Goal: Information Seeking & Learning: Check status

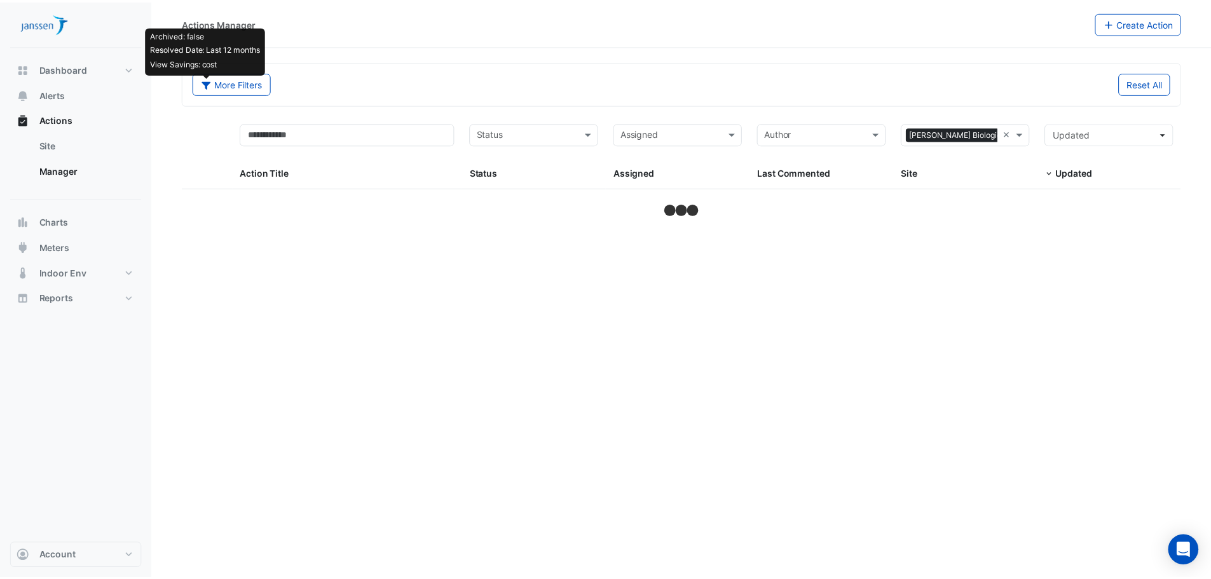
select select "***"
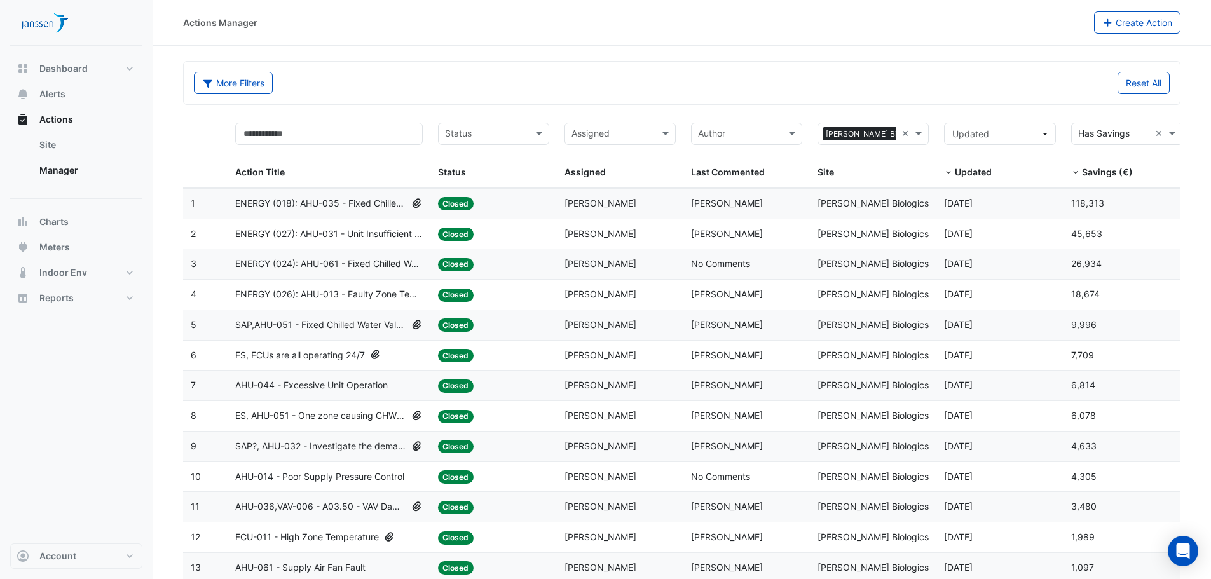
click at [259, 199] on span "ENERGY (018): AHU-035 - Fixed Chilled Water Valve Position" at bounding box center [320, 203] width 171 height 15
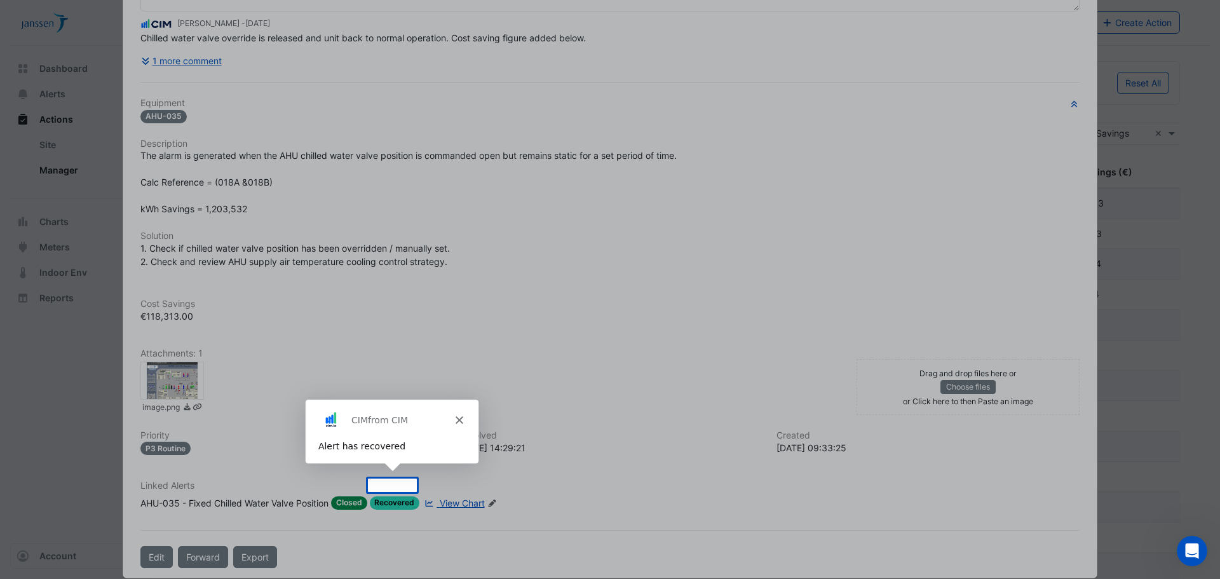
scroll to position [165, 0]
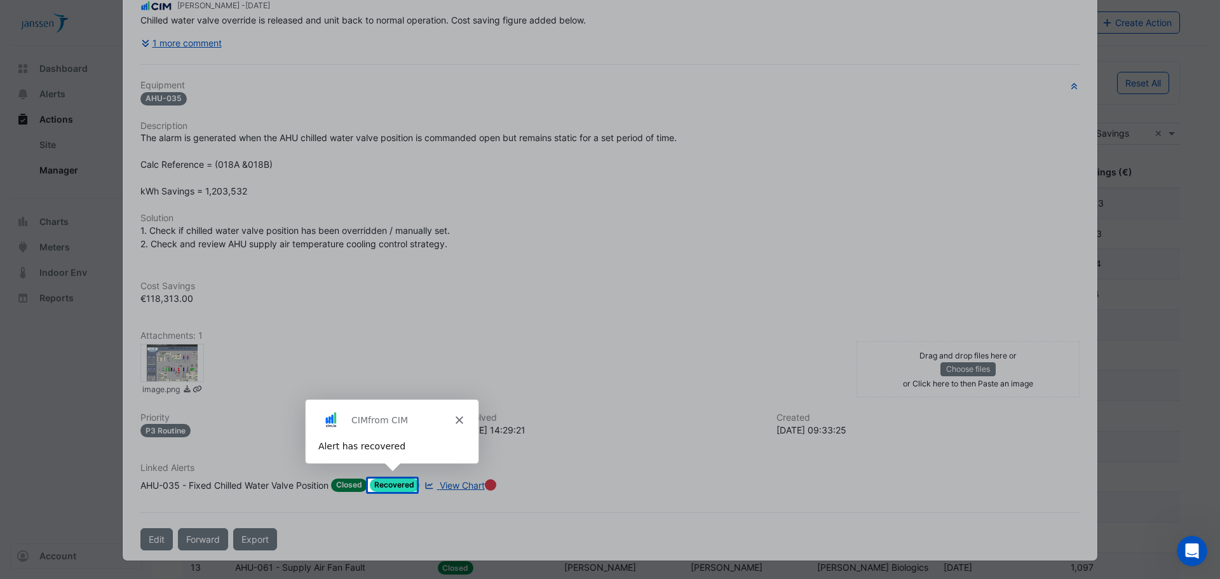
click at [460, 417] on icon "Close" at bounding box center [459, 420] width 8 height 8
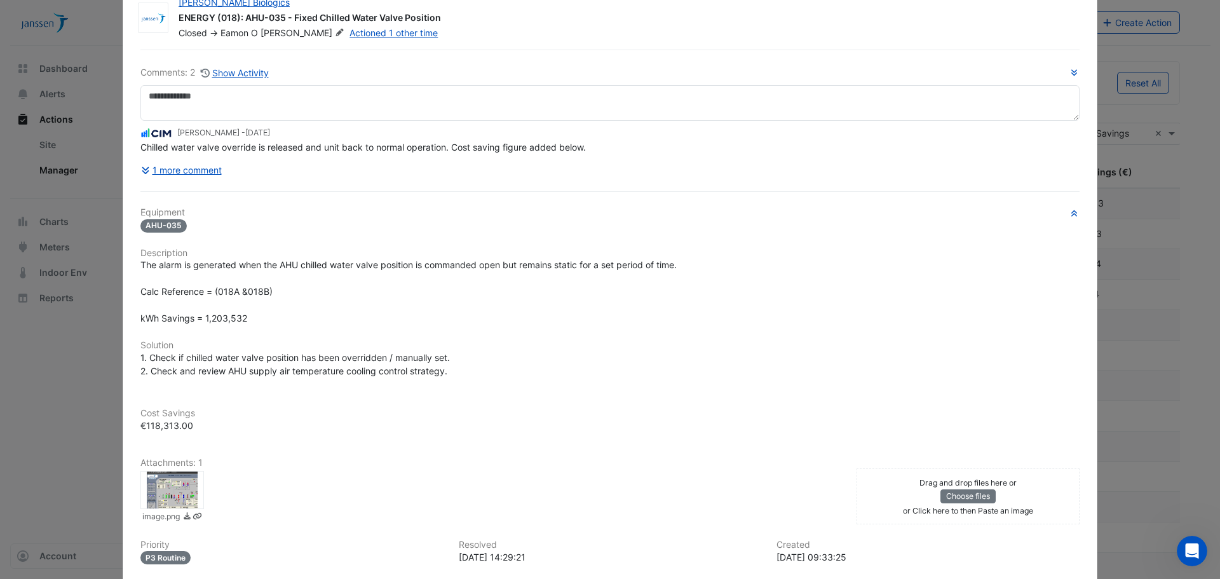
scroll to position [0, 0]
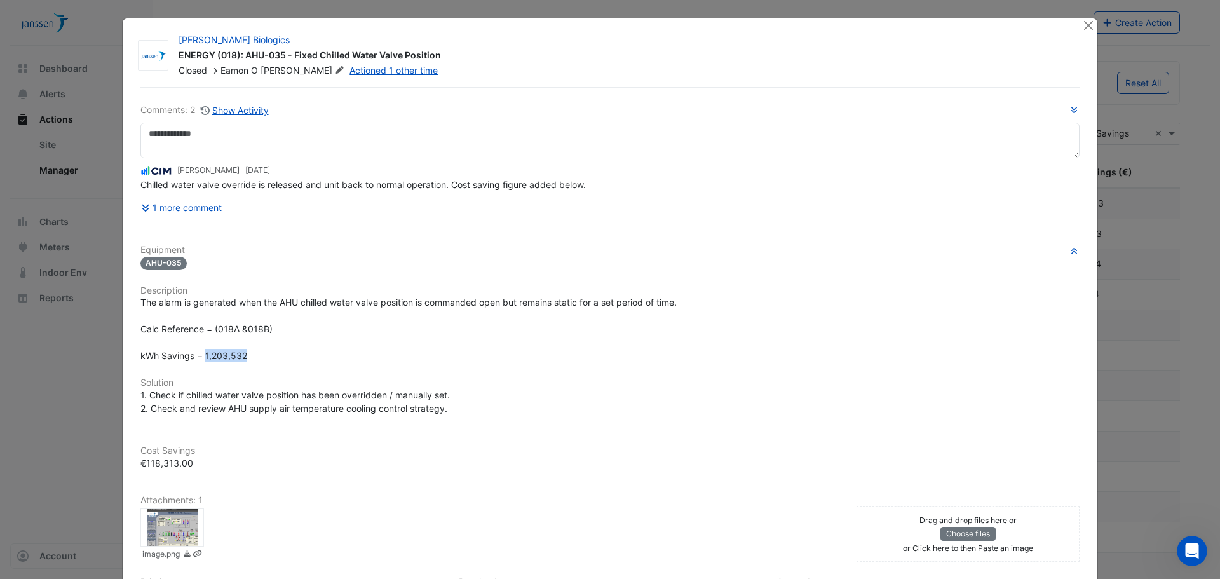
drag, startPoint x: 247, startPoint y: 357, endPoint x: 201, endPoint y: 357, distance: 45.8
click at [201, 357] on div "The alarm is generated when the AHU chilled water valve position is commanded o…" at bounding box center [609, 329] width 939 height 67
drag, startPoint x: 197, startPoint y: 466, endPoint x: 135, endPoint y: 467, distance: 62.3
click at [135, 467] on div "Cost Savings €118,313.00" at bounding box center [610, 449] width 955 height 39
click at [240, 109] on button "Show Activity" at bounding box center [234, 110] width 69 height 15
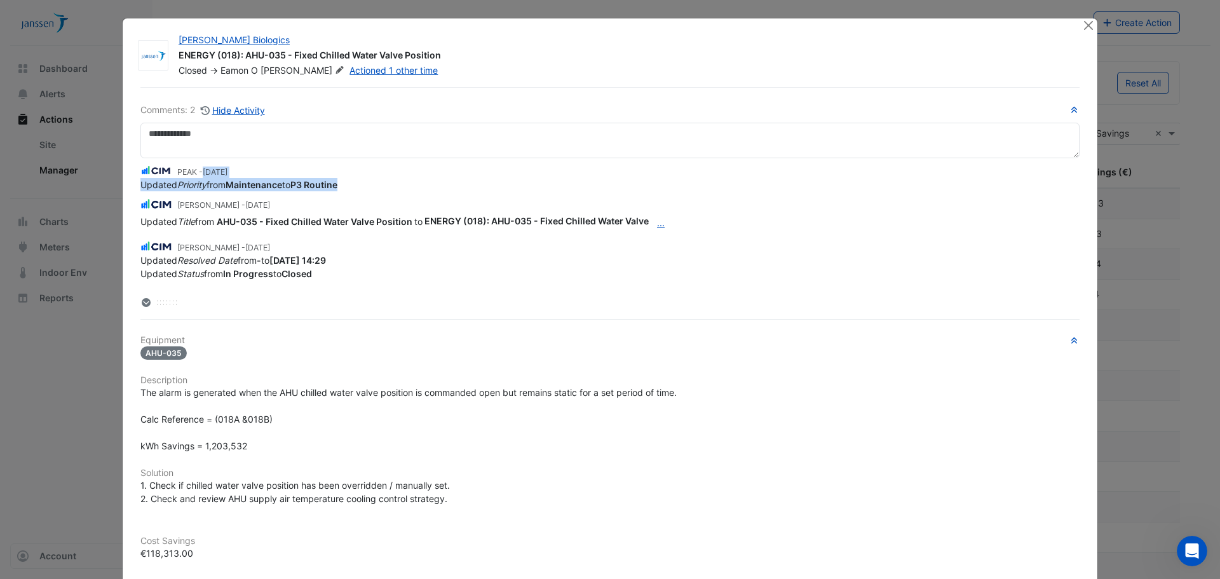
drag, startPoint x: 201, startPoint y: 170, endPoint x: 355, endPoint y: 182, distance: 154.3
click at [355, 182] on app-ticket-change-history "PEAK - [DATE] Updated Priority from Maintenance to P3 Routine" at bounding box center [609, 177] width 939 height 28
click at [351, 184] on div "Updated Priority from Maintenance to P3 Routine" at bounding box center [609, 184] width 939 height 13
click at [142, 301] on icon at bounding box center [146, 302] width 8 height 9
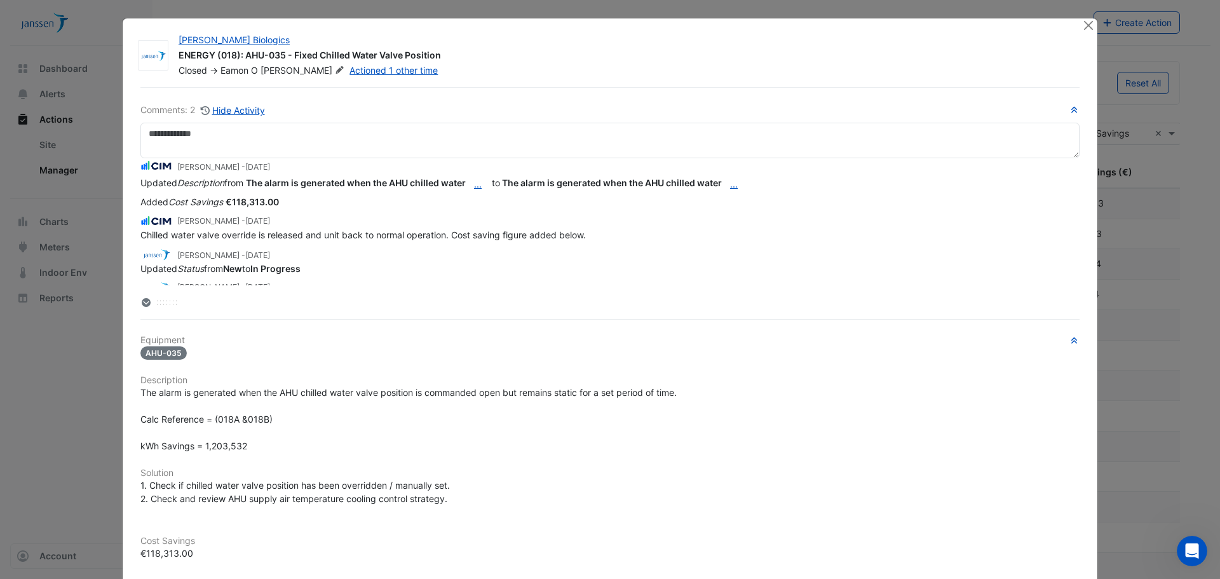
click at [142, 303] on icon at bounding box center [146, 302] width 8 height 9
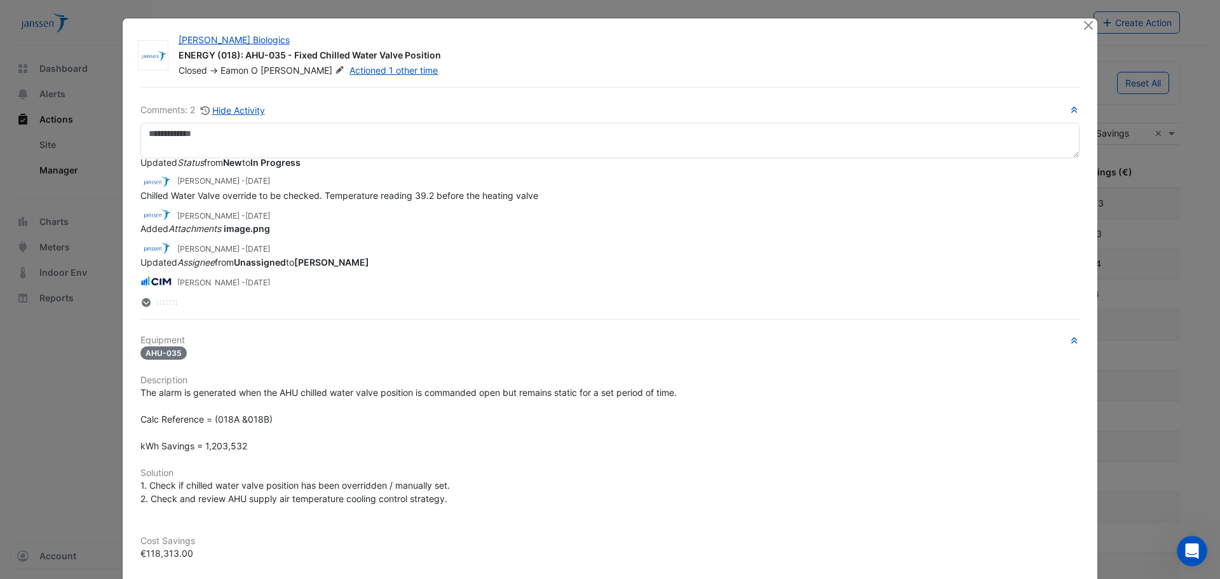
click at [142, 303] on icon at bounding box center [146, 302] width 8 height 9
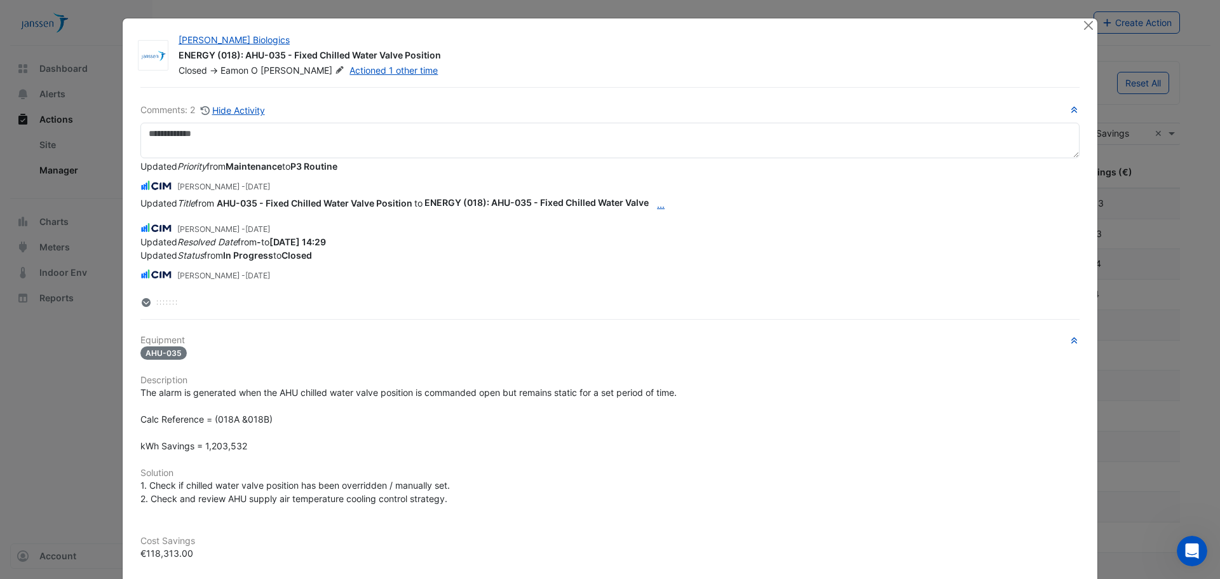
click at [142, 303] on icon at bounding box center [146, 302] width 8 height 9
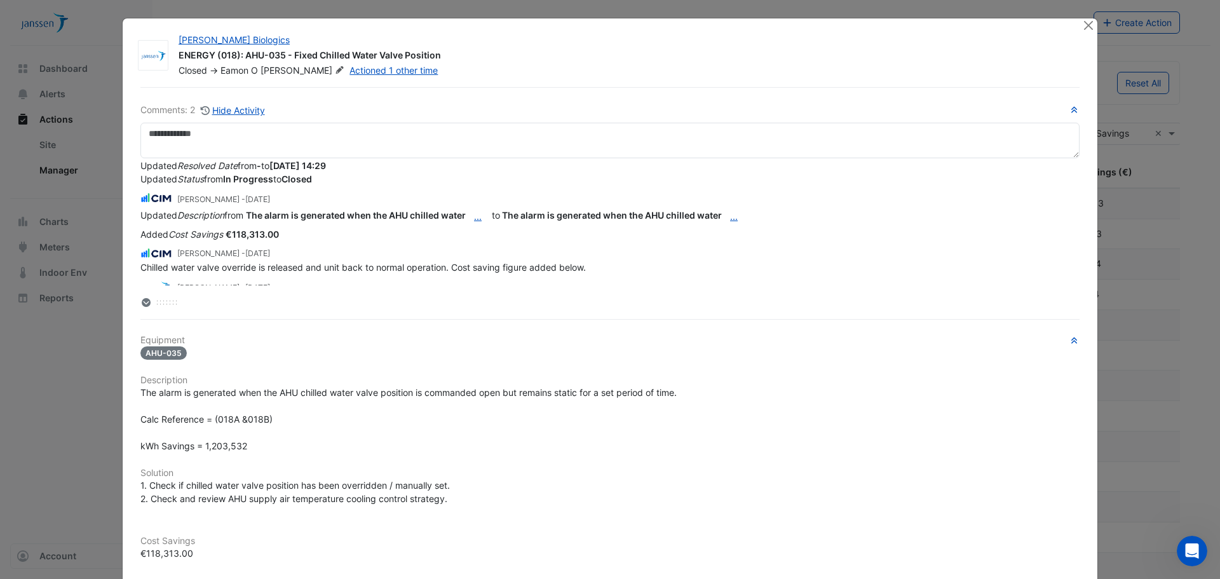
scroll to position [73, 0]
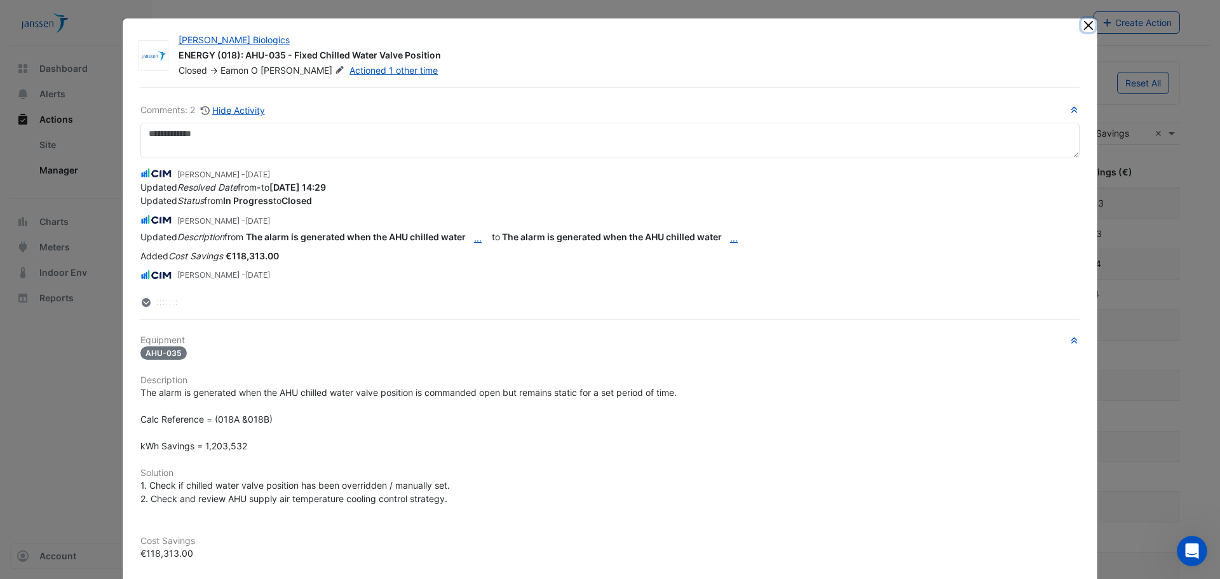
click at [1082, 21] on button "Close" at bounding box center [1088, 24] width 13 height 13
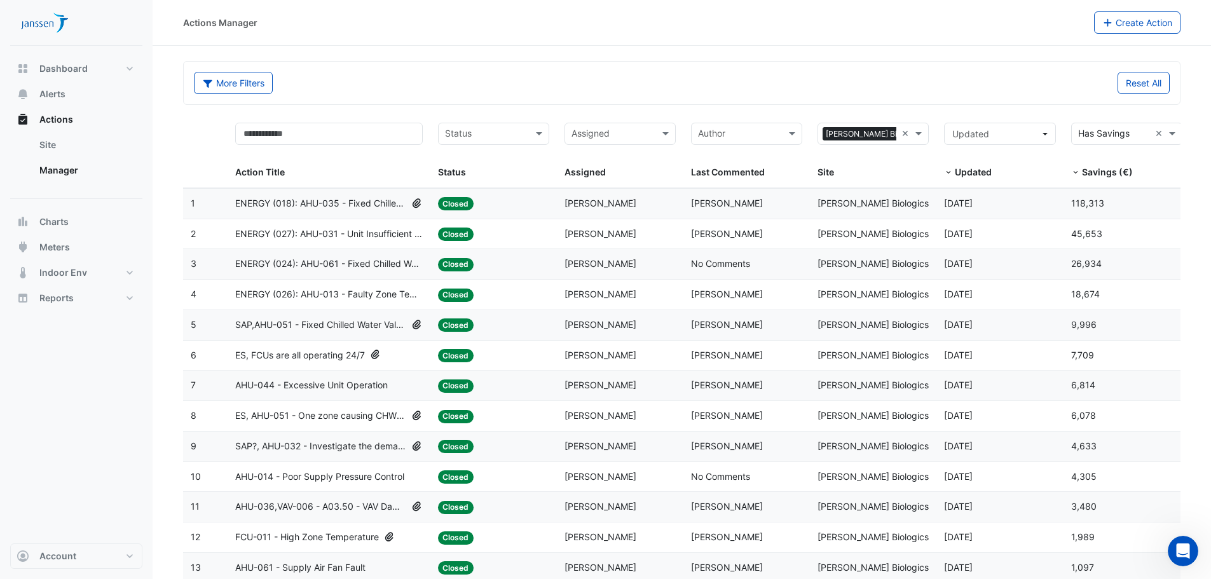
click at [297, 203] on span "ENERGY (018): AHU-035 - Fixed Chilled Water Valve Position" at bounding box center [320, 203] width 171 height 15
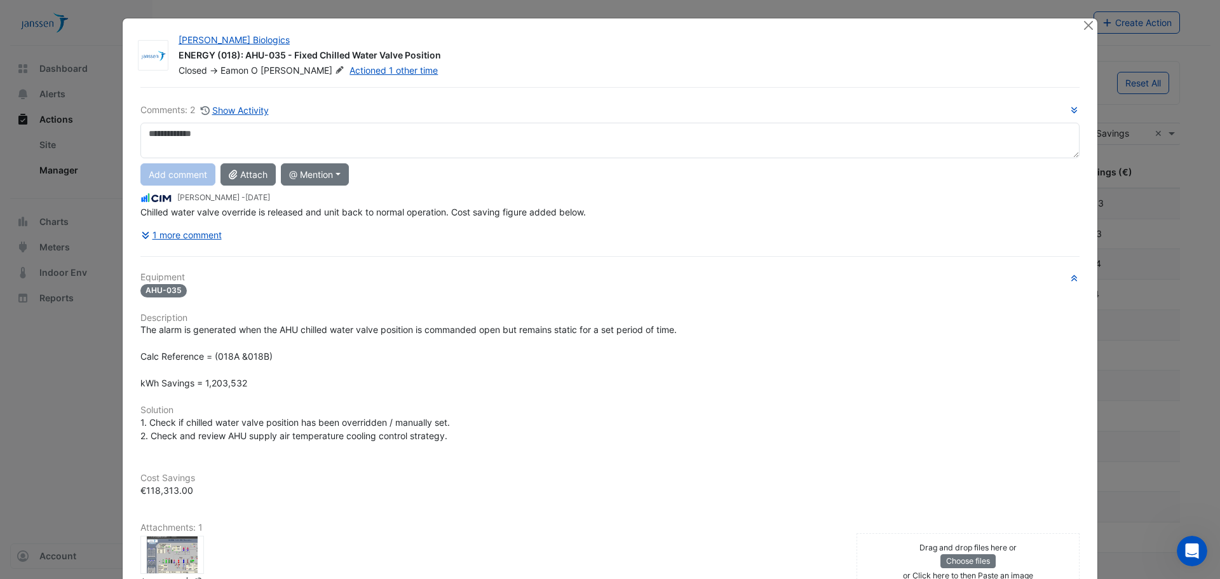
scroll to position [64, 0]
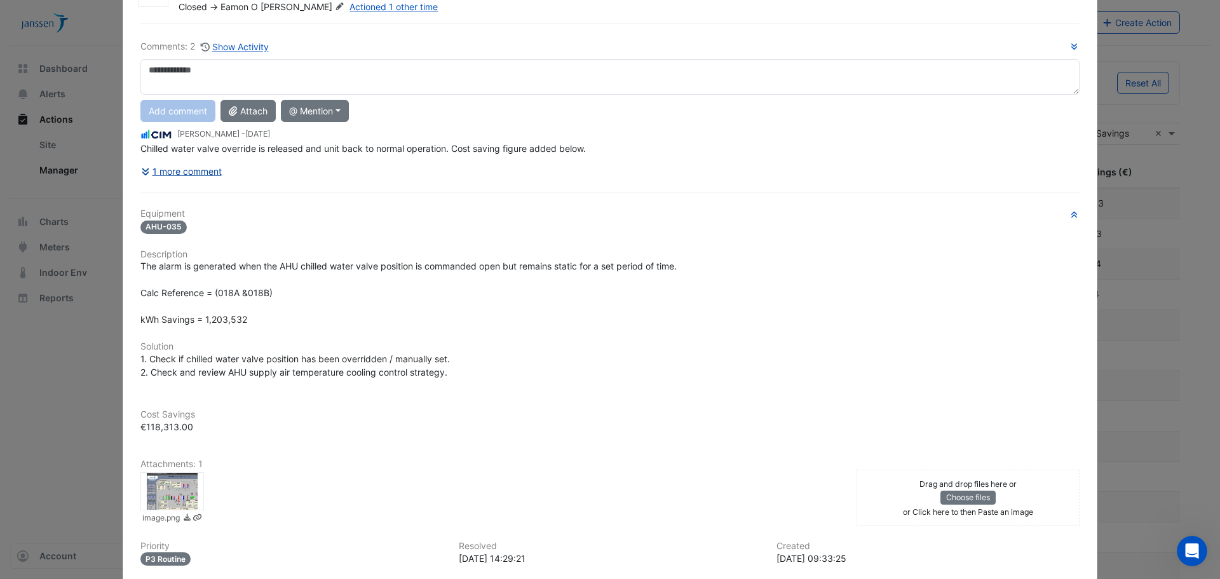
click at [177, 170] on button "1 more comment" at bounding box center [181, 171] width 82 height 22
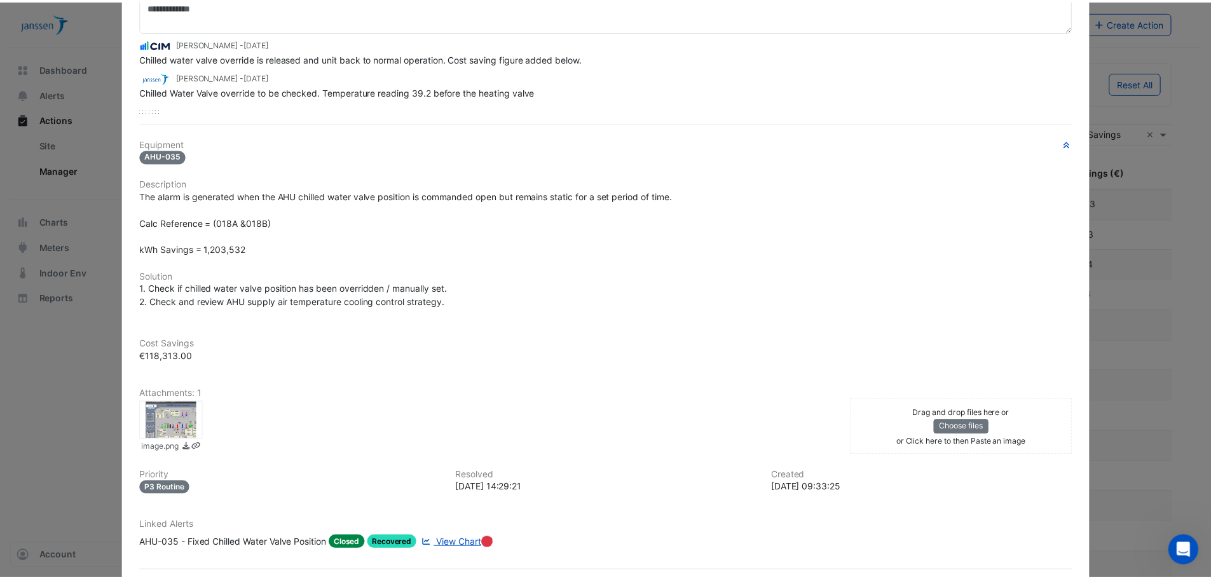
scroll to position [0, 0]
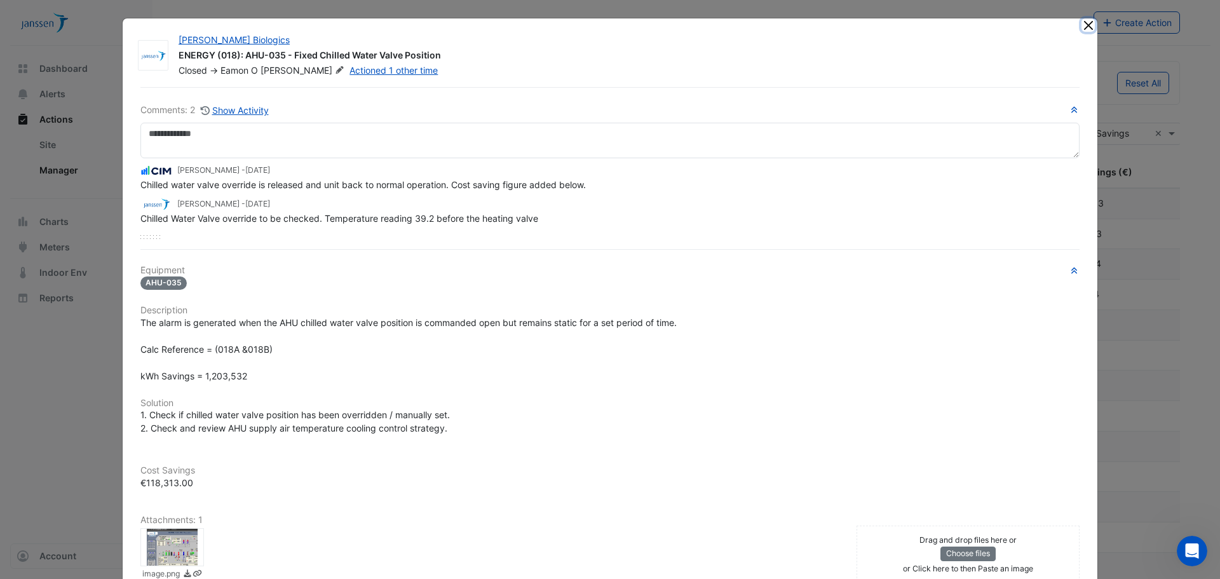
click at [1084, 24] on button "Close" at bounding box center [1088, 24] width 13 height 13
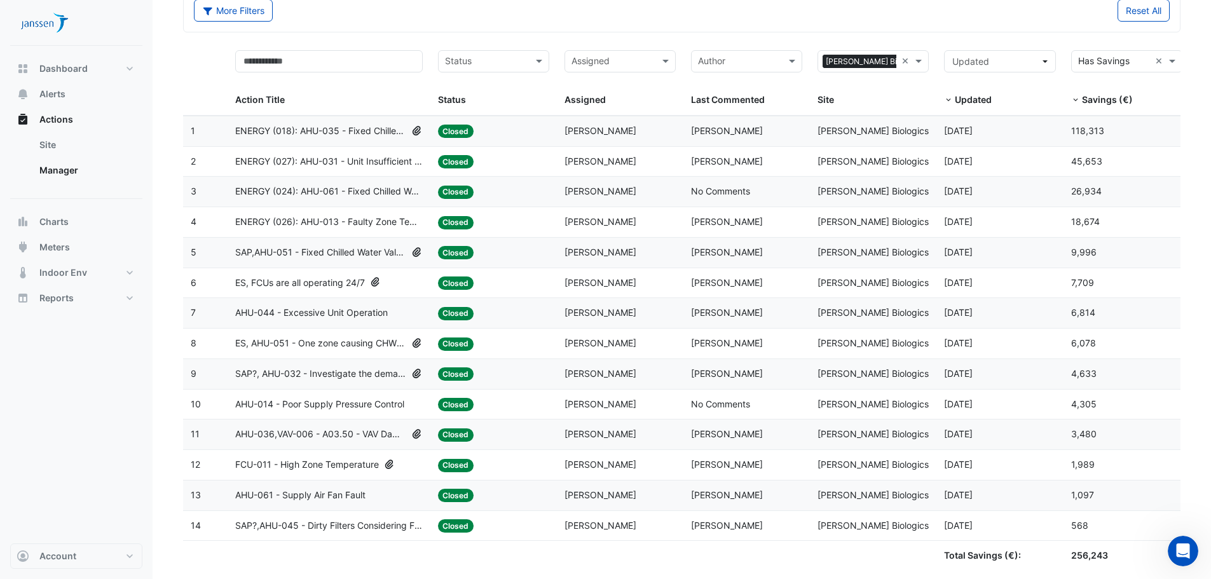
scroll to position [99, 0]
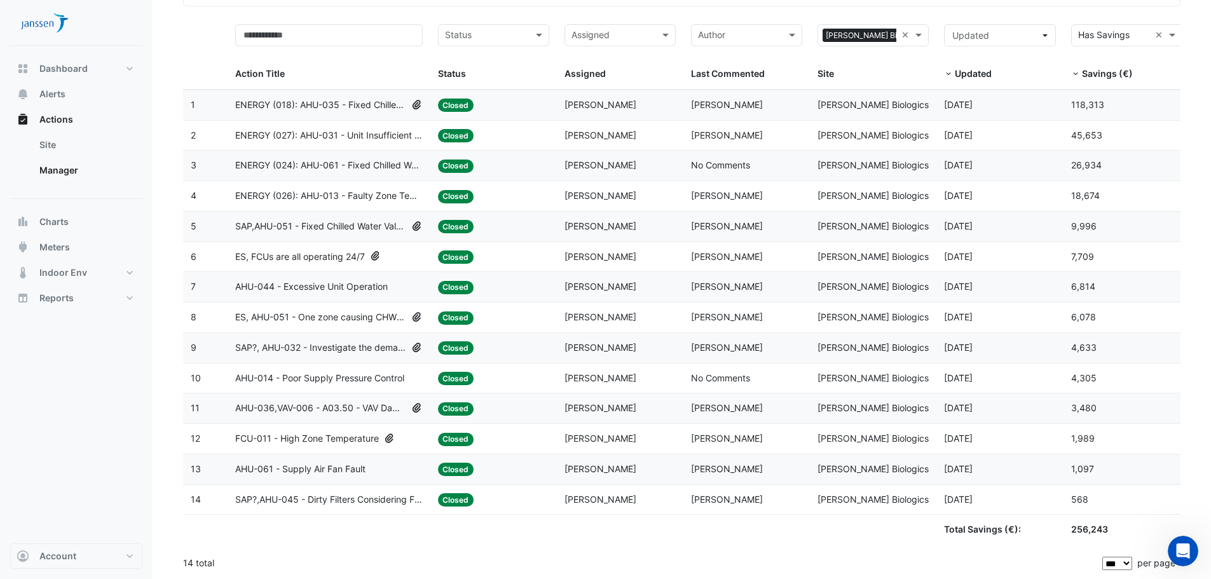
click at [1119, 565] on select "** ** ** ***" at bounding box center [1117, 563] width 30 height 13
click at [1103, 557] on select "** ** ** ***" at bounding box center [1117, 563] width 30 height 13
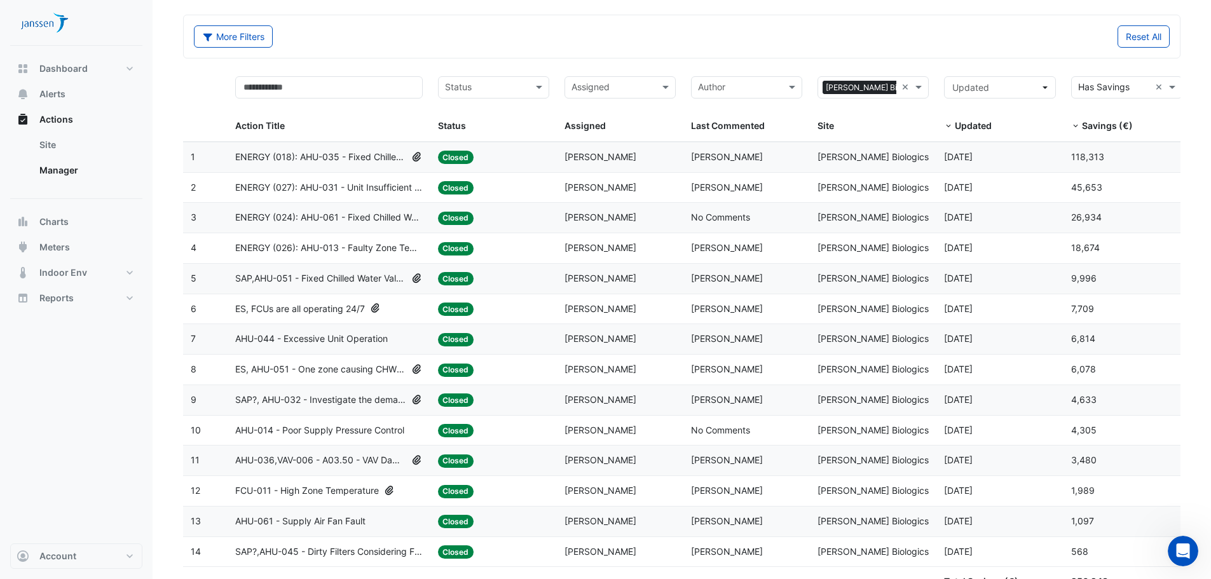
scroll to position [35, 0]
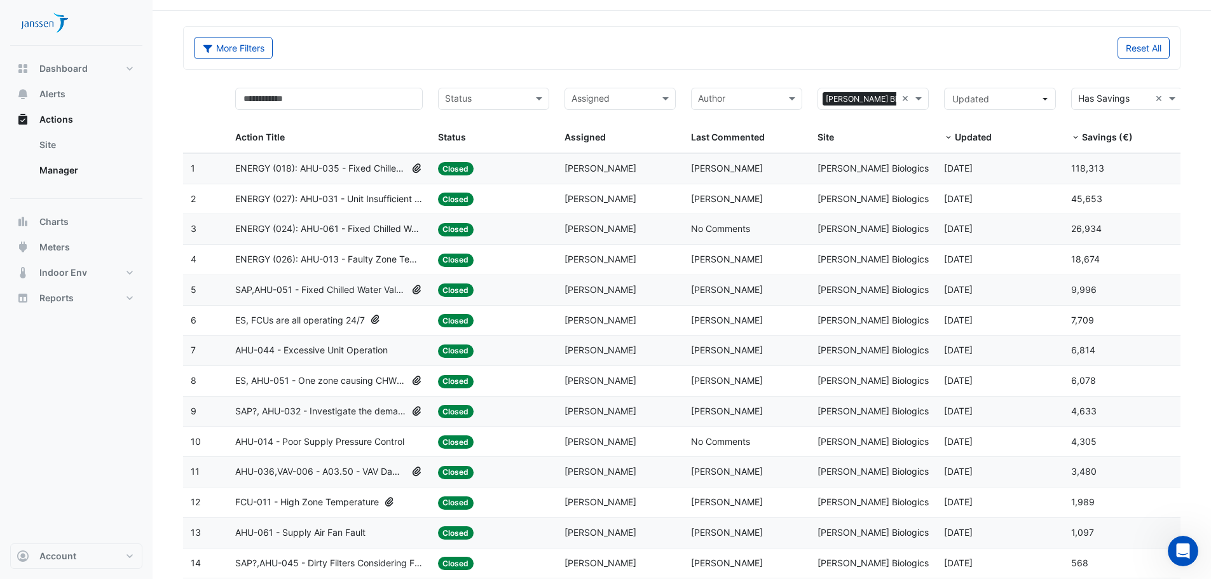
click at [969, 135] on span "Updated" at bounding box center [973, 137] width 37 height 11
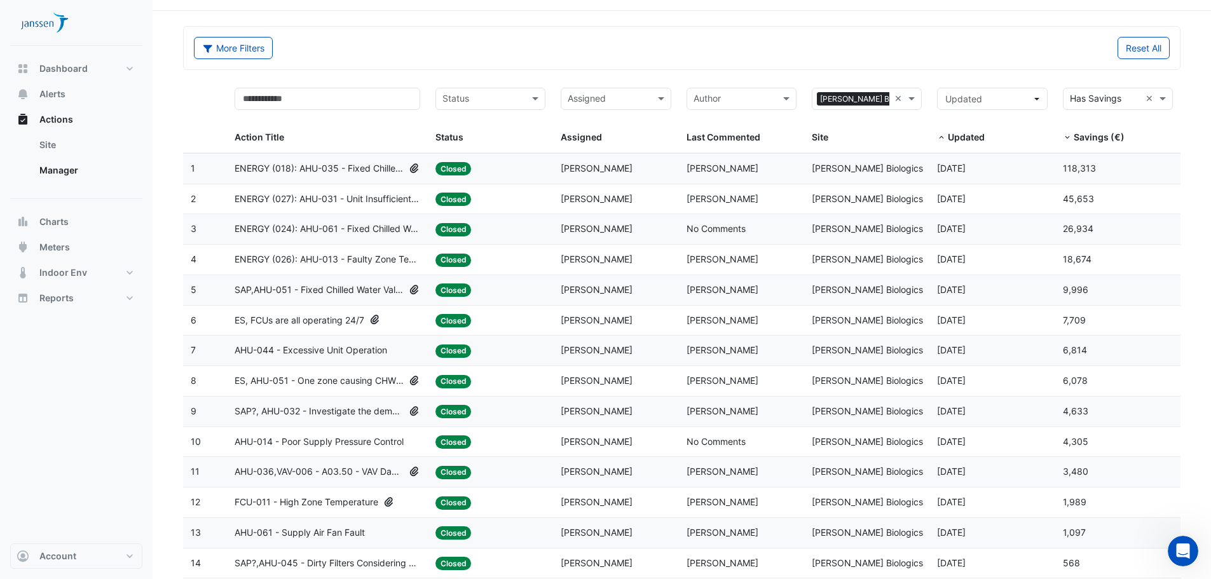
click at [972, 137] on span "Updated" at bounding box center [966, 137] width 37 height 11
click at [941, 140] on span at bounding box center [941, 138] width 9 height 10
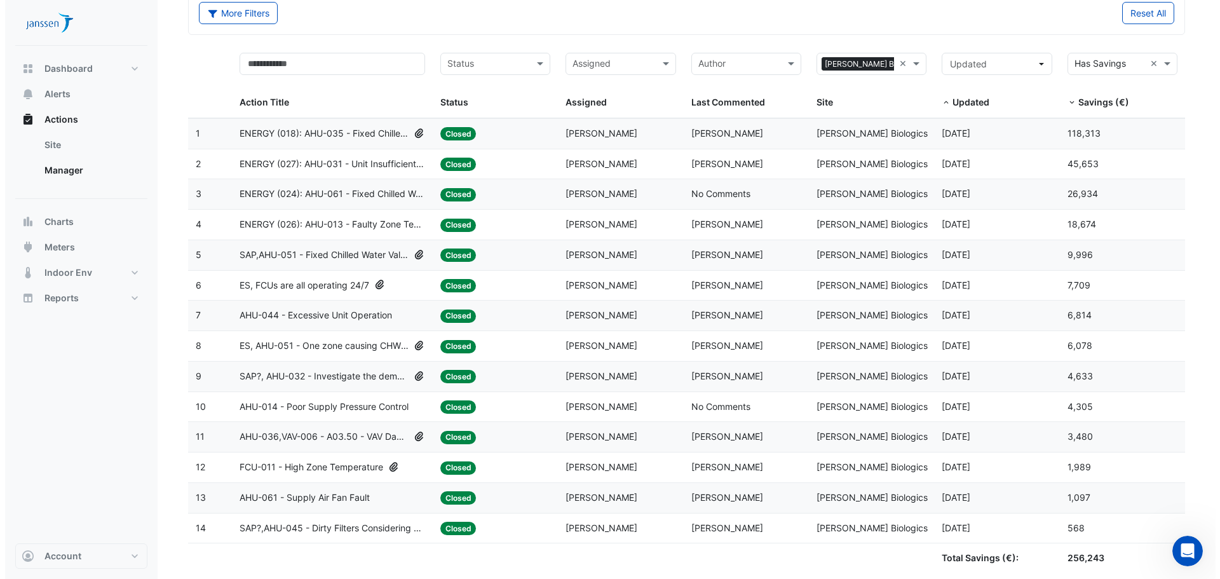
scroll to position [99, 0]
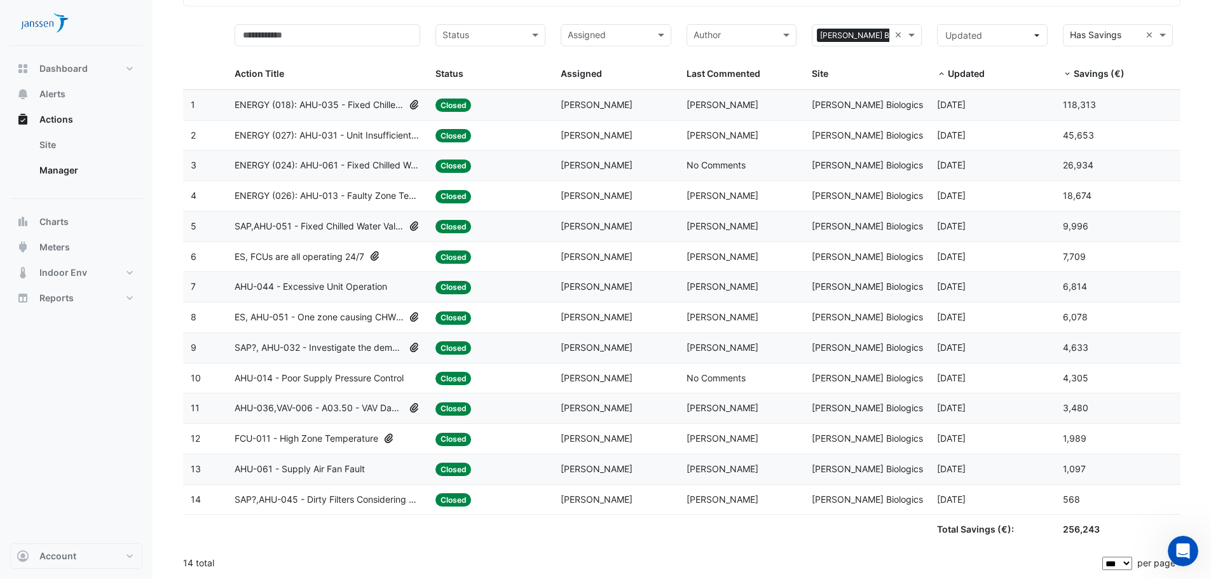
click at [969, 76] on span "Updated" at bounding box center [966, 73] width 37 height 11
click at [289, 196] on span "ENERGY (026): AHU-013 - Faulty Zone Temperature Sensor" at bounding box center [328, 196] width 186 height 15
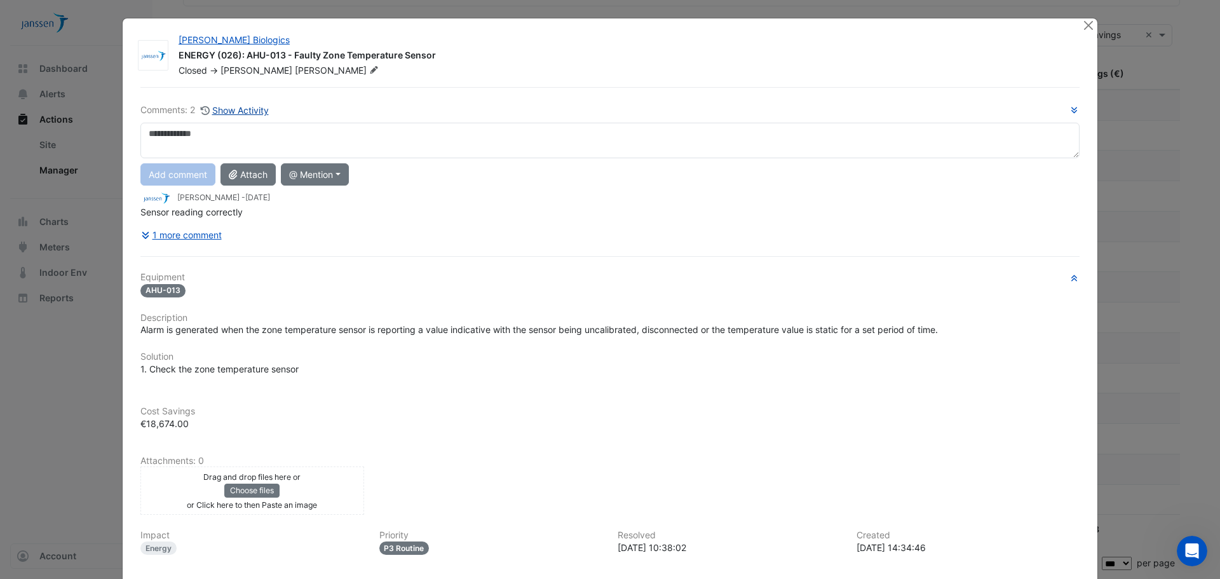
click at [231, 109] on button "Show Activity" at bounding box center [234, 110] width 69 height 15
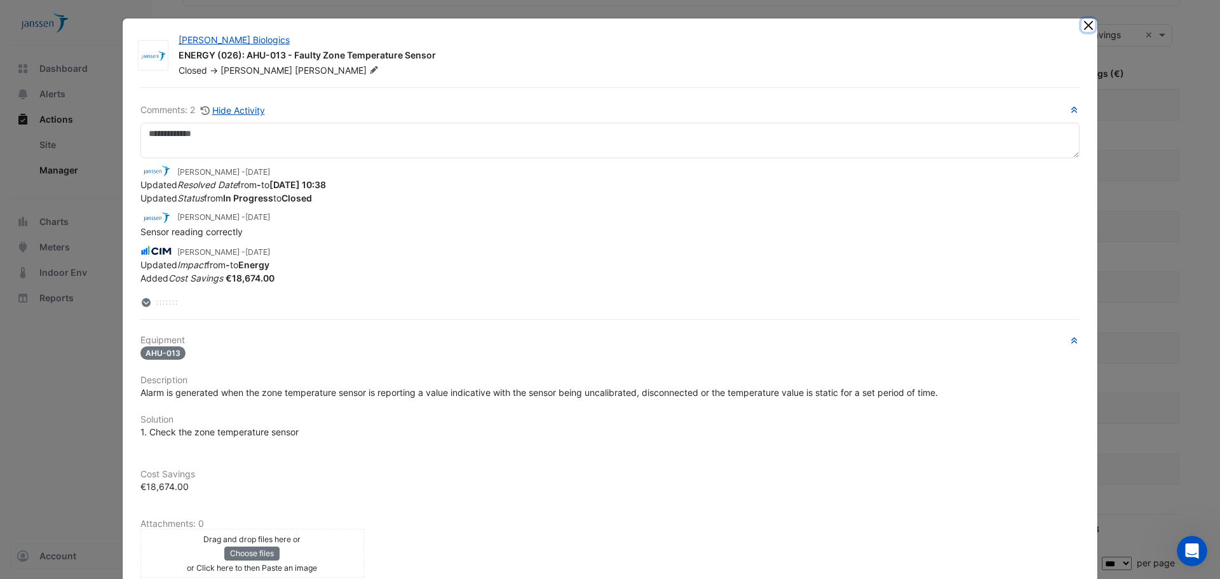
click at [1082, 22] on button "Close" at bounding box center [1088, 24] width 13 height 13
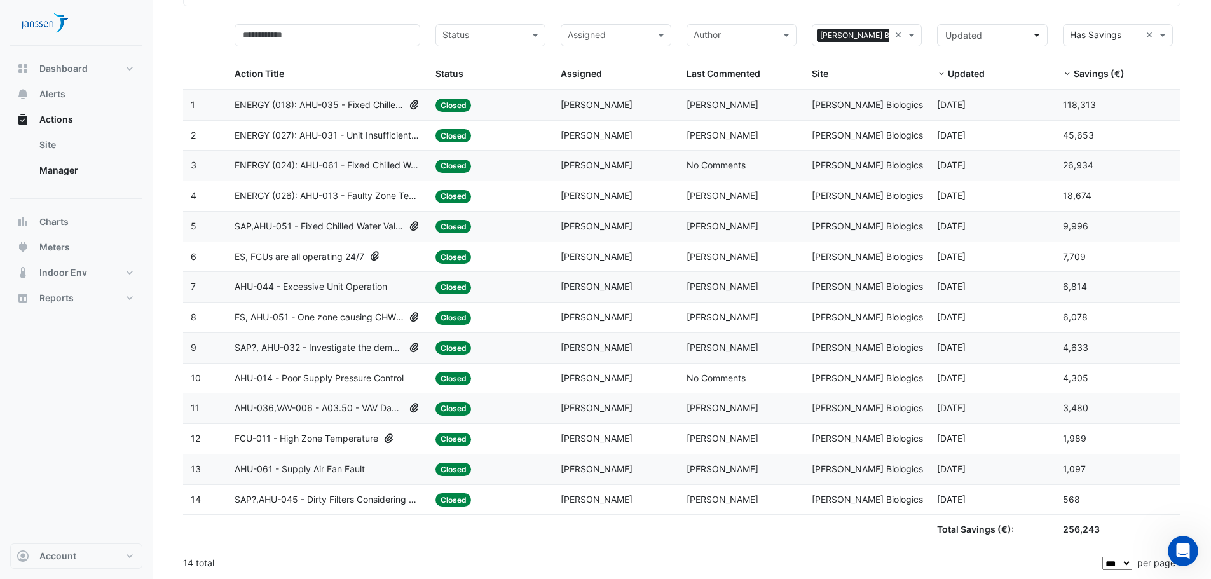
click at [316, 137] on span "ENERGY (027): AHU-031 - Unit Insufficient Heating" at bounding box center [328, 135] width 186 height 15
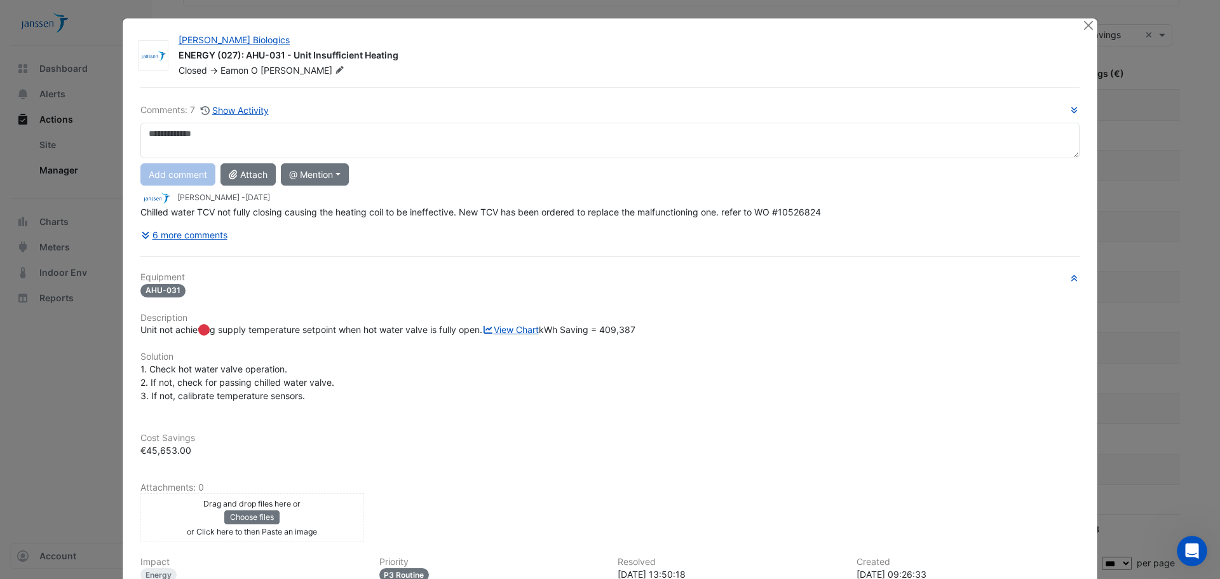
click at [235, 102] on div "Comments: 7 Show Activity Add comment Attach @ Mention CIM BACER Notifications …" at bounding box center [610, 391] width 955 height 608
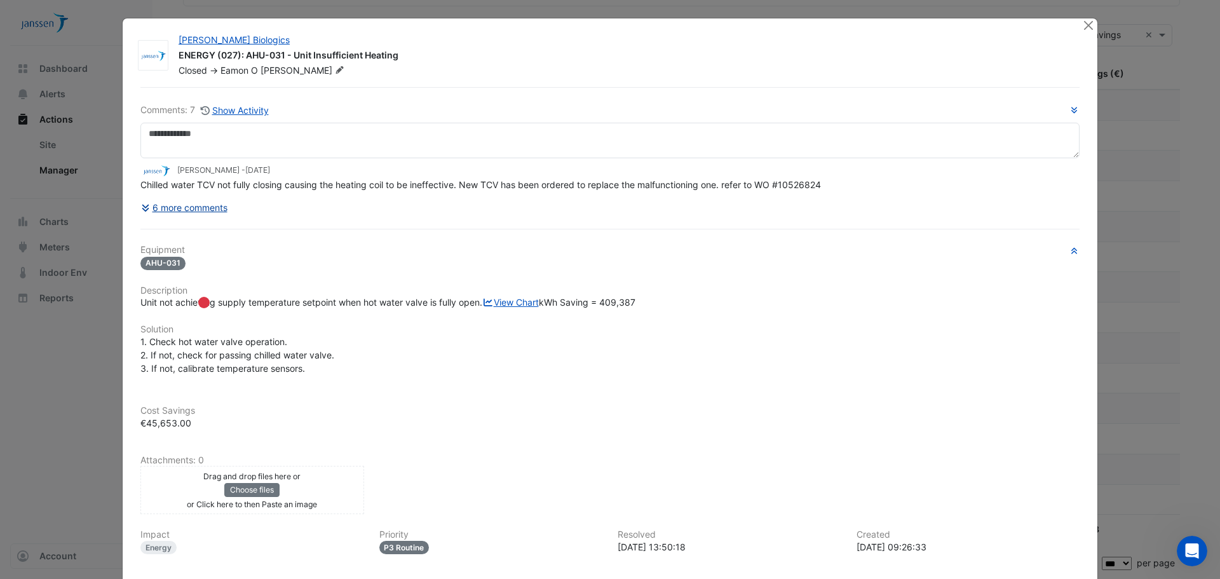
click at [188, 208] on button "6 more comments" at bounding box center [184, 207] width 88 height 22
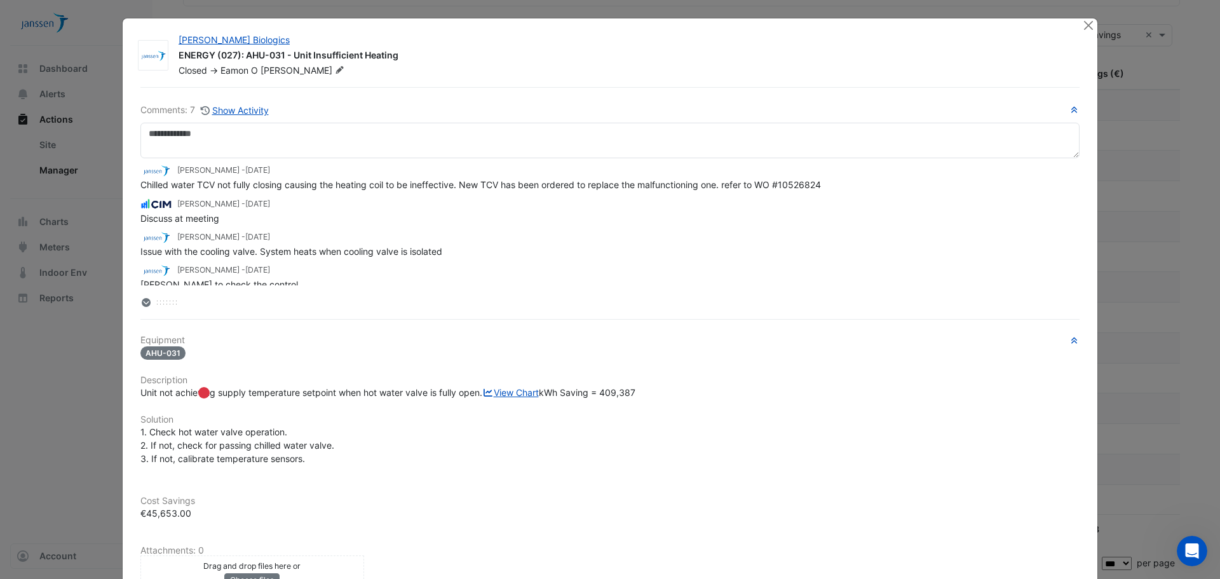
drag, startPoint x: 209, startPoint y: 185, endPoint x: 868, endPoint y: 179, distance: 658.5
click at [868, 179] on div "Chilled water TCV not fully closing causing the heating coil to be ineffective.…" at bounding box center [609, 184] width 939 height 13
click at [1084, 23] on button "Close" at bounding box center [1088, 24] width 13 height 13
